Goal: Transaction & Acquisition: Download file/media

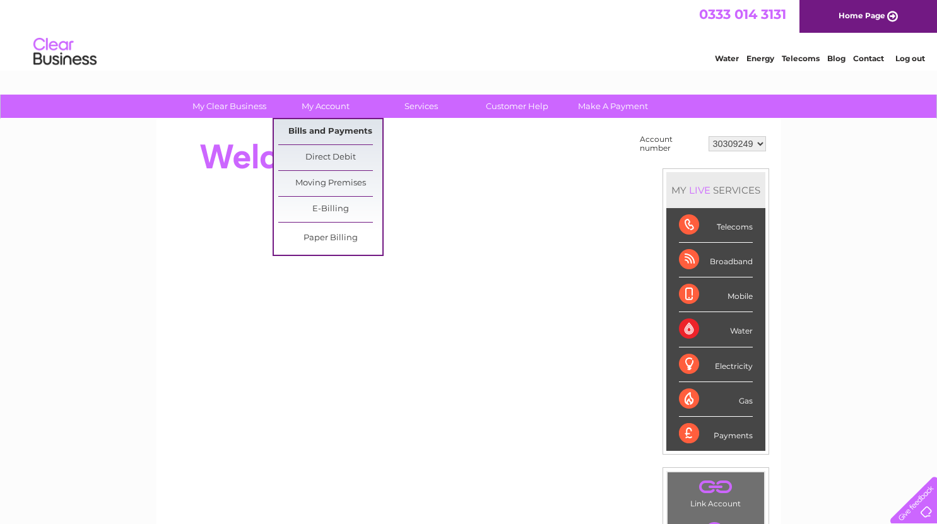
click at [310, 132] on link "Bills and Payments" at bounding box center [330, 131] width 104 height 25
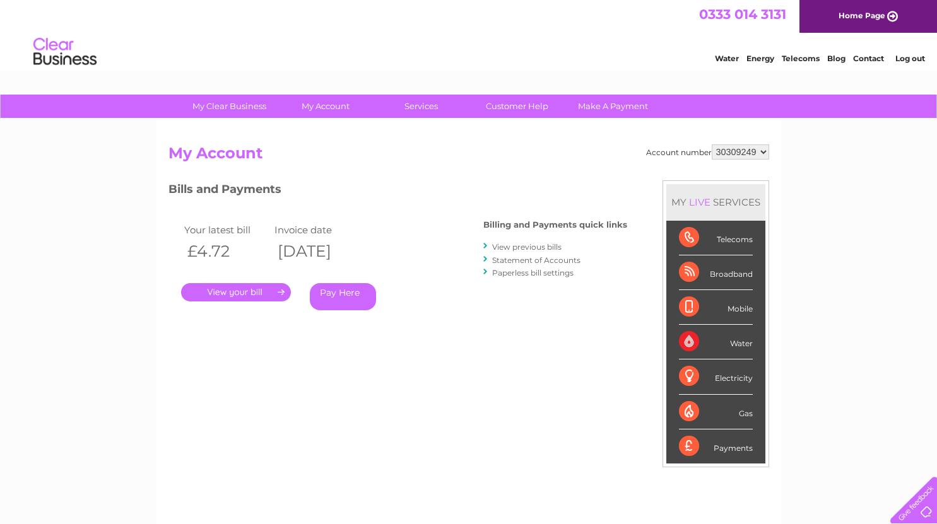
click at [531, 245] on link "View previous bills" at bounding box center [526, 246] width 69 height 9
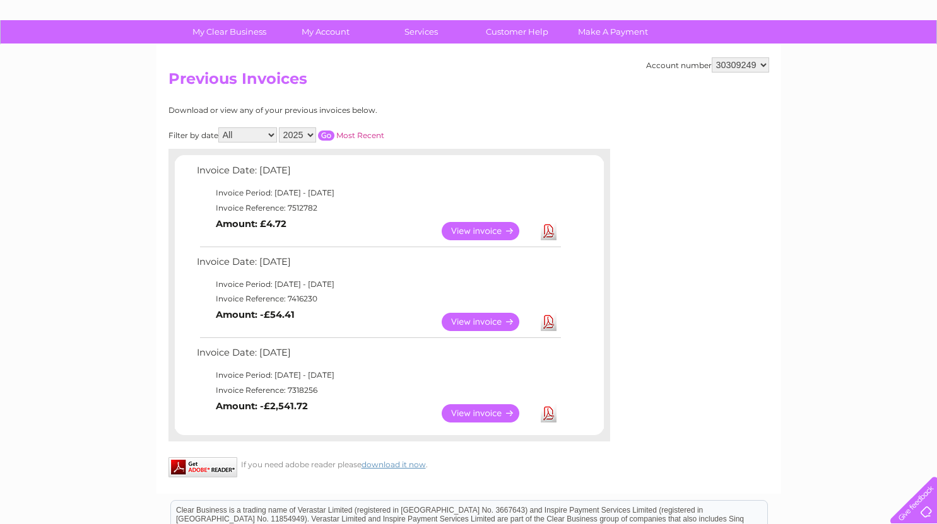
scroll to position [76, 0]
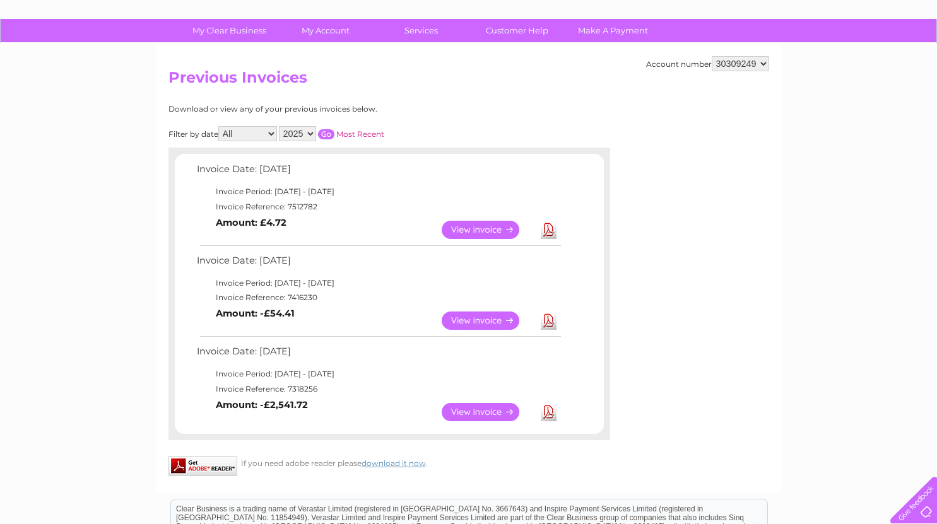
click at [480, 317] on link "View" at bounding box center [487, 321] width 93 height 18
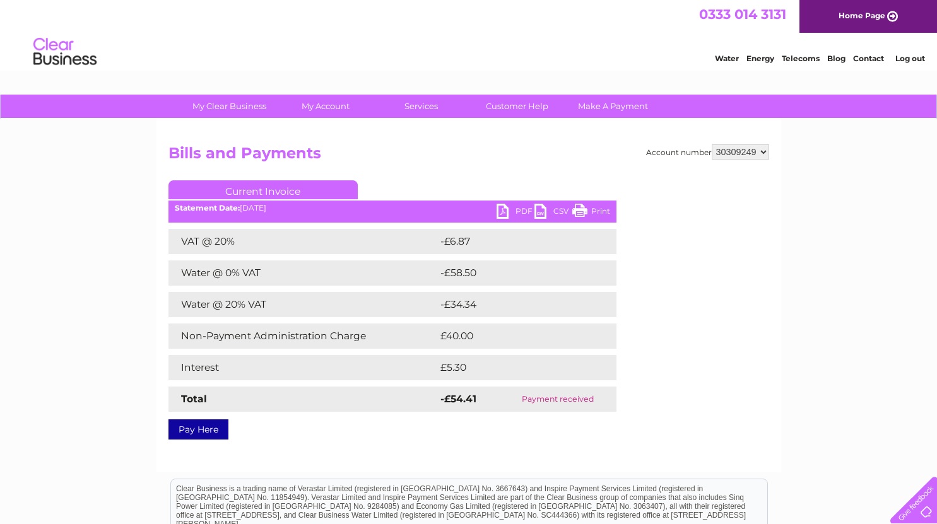
click at [727, 148] on select "30309249" at bounding box center [739, 151] width 57 height 15
click at [507, 209] on link "PDF" at bounding box center [515, 213] width 38 height 18
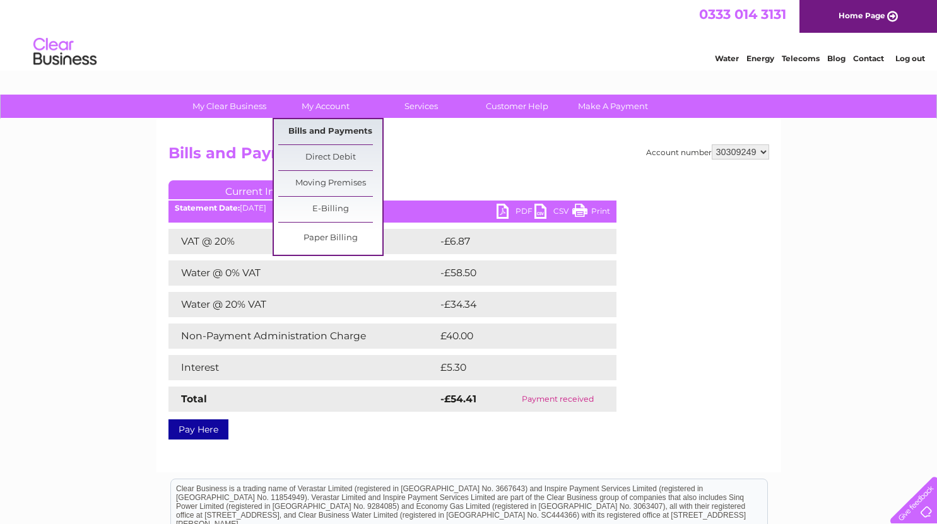
click at [331, 127] on link "Bills and Payments" at bounding box center [330, 131] width 104 height 25
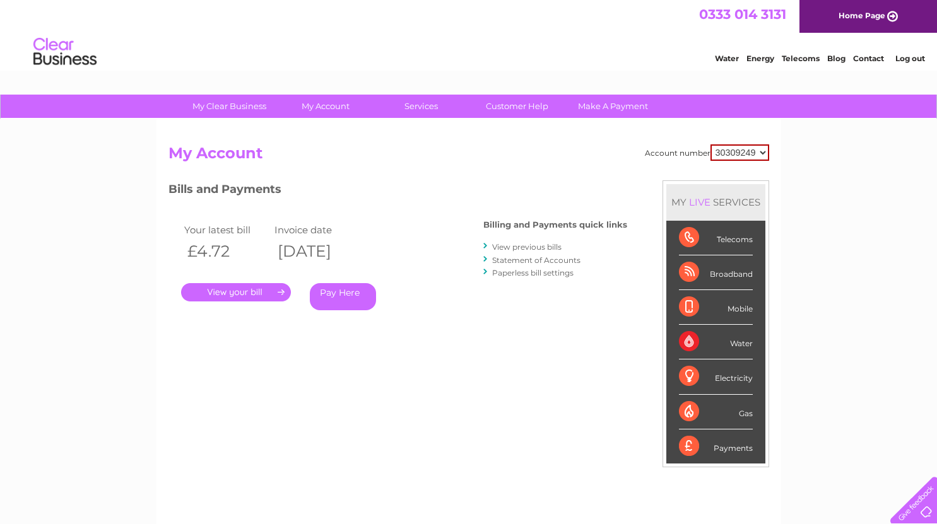
click at [529, 247] on link "View previous bills" at bounding box center [526, 246] width 69 height 9
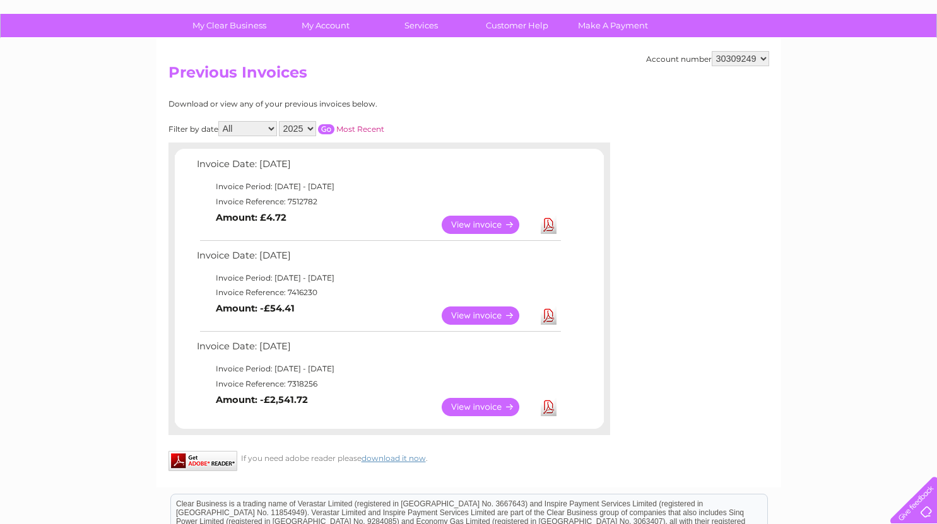
scroll to position [79, 0]
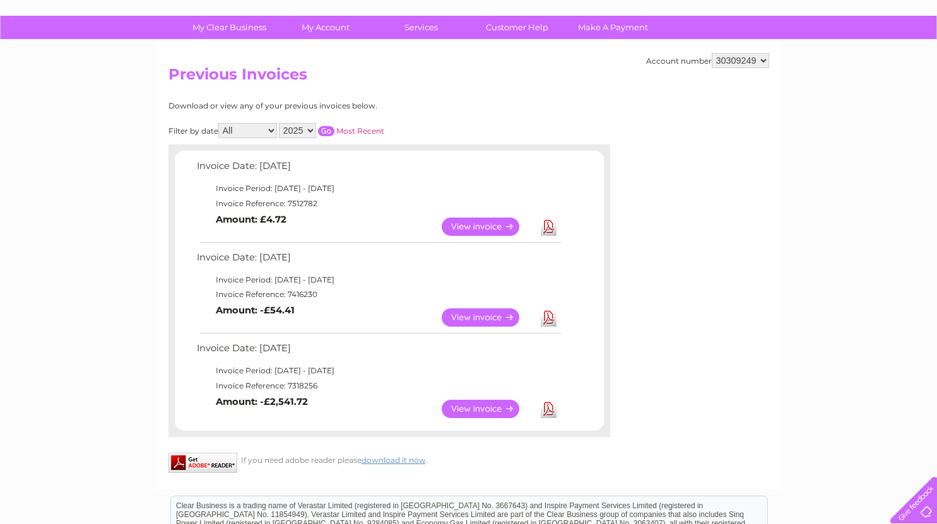
click at [546, 227] on link "Download" at bounding box center [549, 227] width 16 height 18
